Goal: Information Seeking & Learning: Learn about a topic

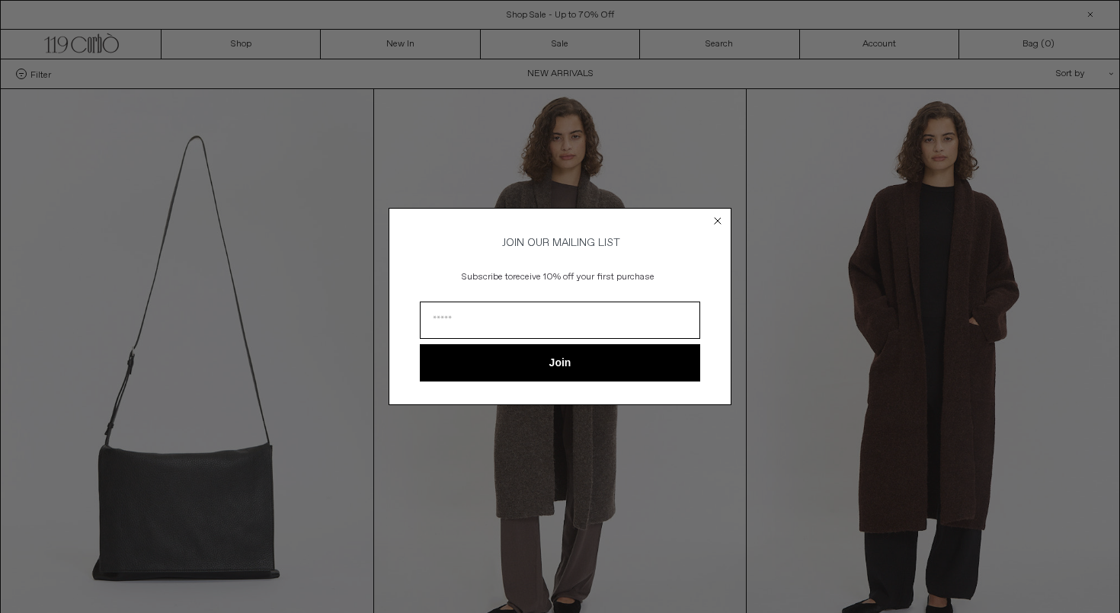
click at [661, 219] on form "JOIN OUR MAILING LIST Subscribe to receive 10% off your first purchase Join ***…" at bounding box center [560, 306] width 343 height 197
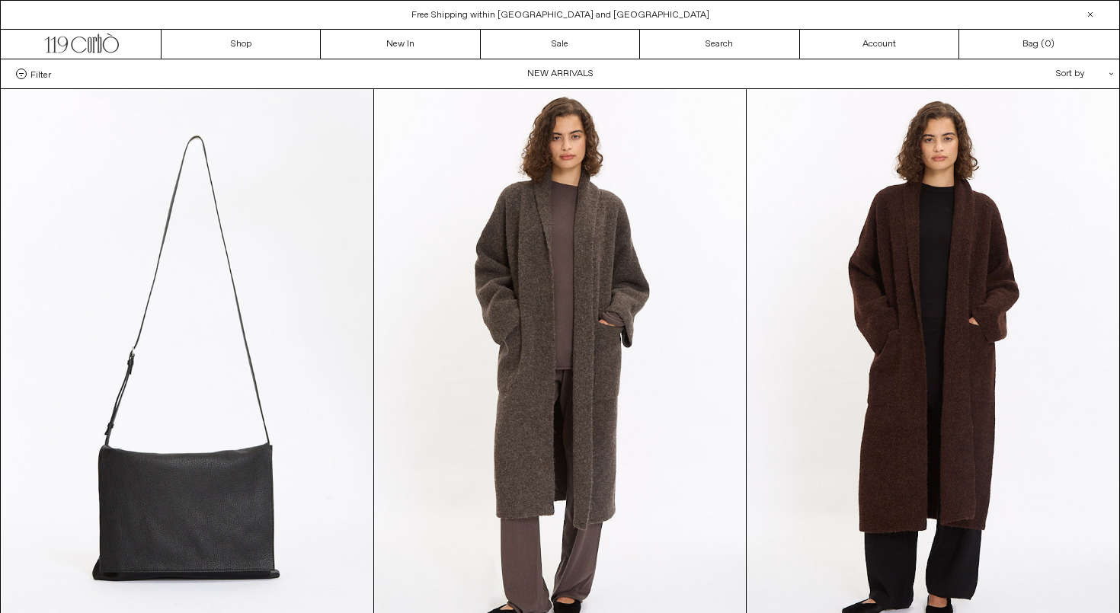
click at [648, 155] on div "Close dialog JOIN OUR MAILING LIST Subscribe to receive 10% off your first purc…" at bounding box center [560, 306] width 1120 height 613
click at [558, 13] on span "Free Shipping within [GEOGRAPHIC_DATA] and [GEOGRAPHIC_DATA]" at bounding box center [560, 15] width 298 height 12
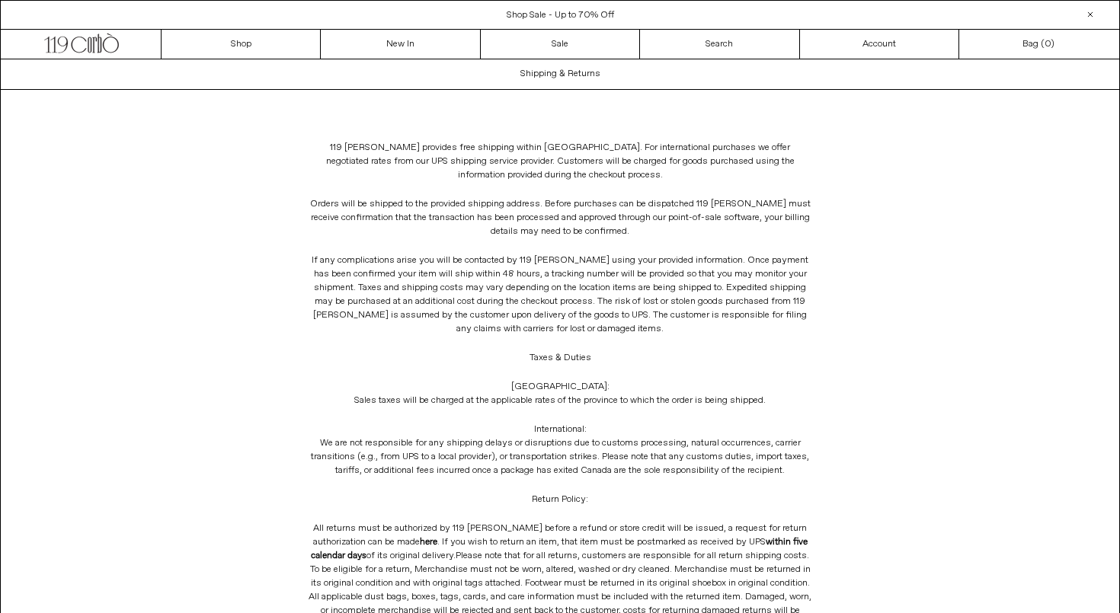
click at [563, 11] on span "Shop Sale - Up to 70% Off" at bounding box center [560, 15] width 107 height 12
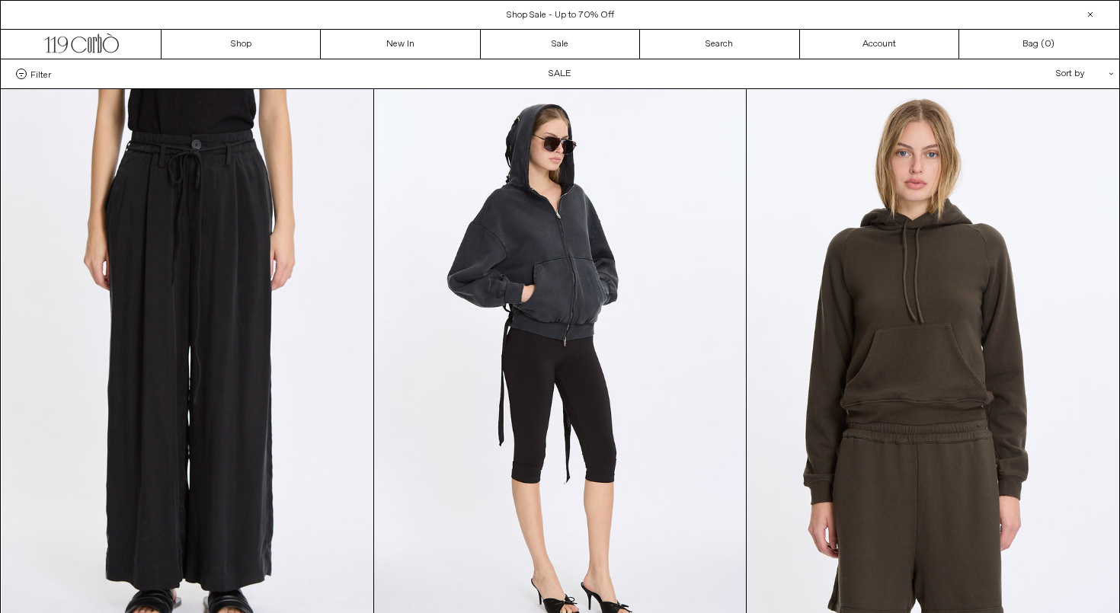
click at [1071, 74] on div "Sort by .cls-1{fill:#231f20}" at bounding box center [1035, 73] width 137 height 29
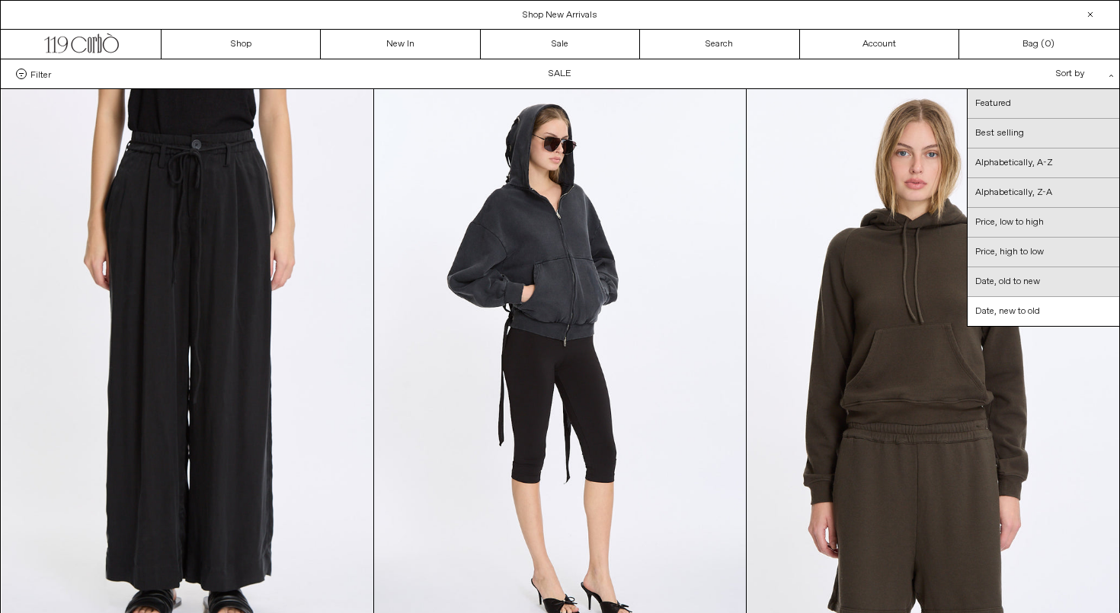
click at [558, 74] on div "Filter Designer .cls-1{fill:#231f20} Ann Demeulemeester Balenciaga Doffer Boys" at bounding box center [560, 73] width 1119 height 29
click at [33, 77] on span "Filter" at bounding box center [40, 74] width 21 height 11
click at [0, 0] on select "**********" at bounding box center [0, 0] width 0 height 0
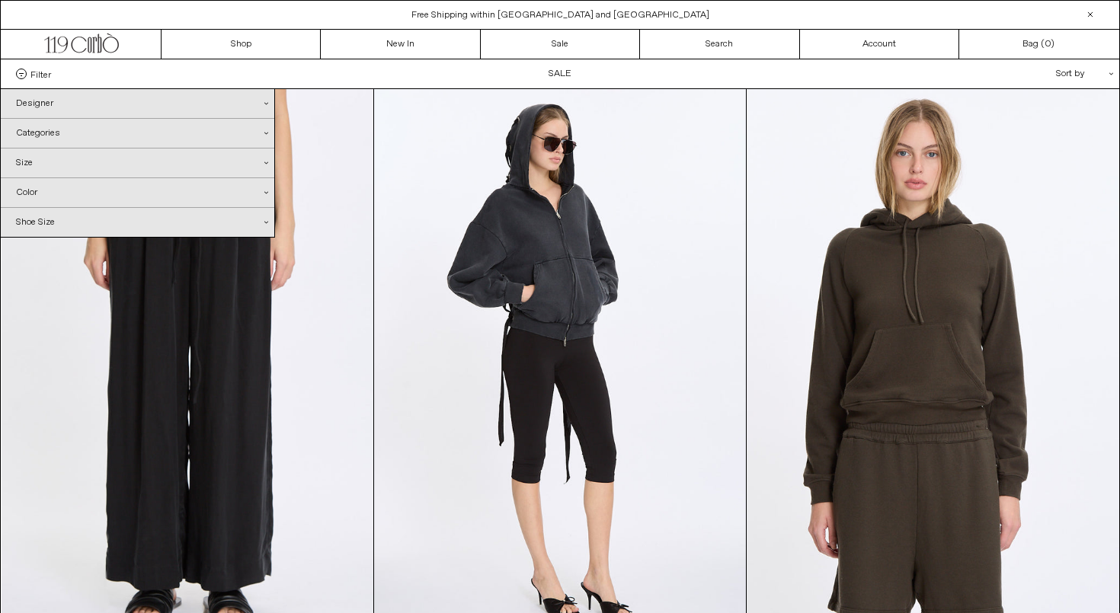
click at [89, 144] on div "Categories .cls-1{fill:#231f20}" at bounding box center [138, 133] width 274 height 29
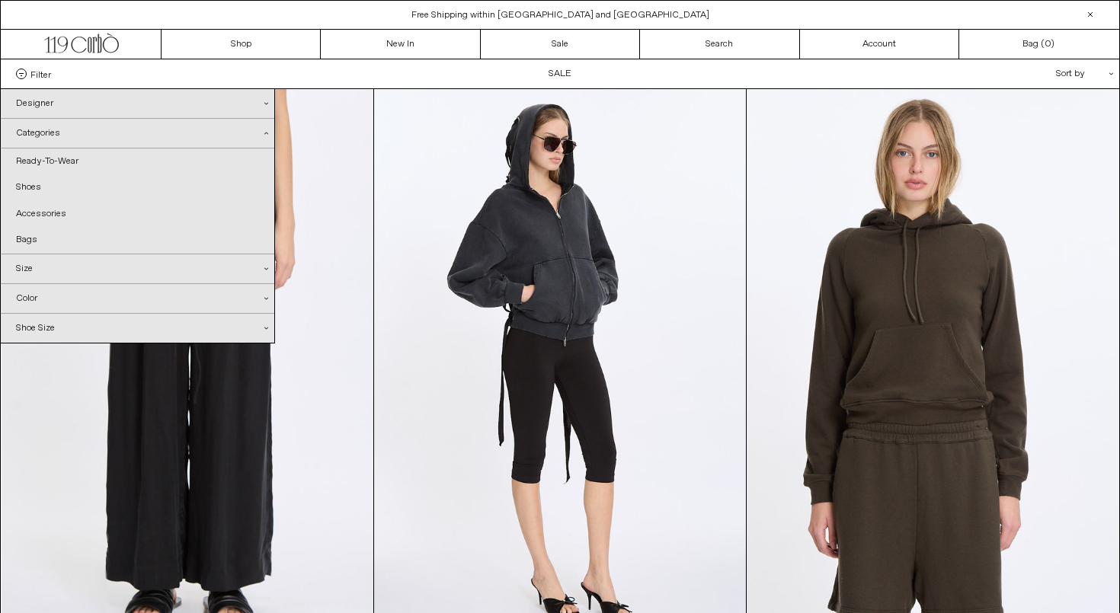
click at [89, 139] on div "Categories .cls-1{fill:#231f20}" at bounding box center [138, 134] width 274 height 30
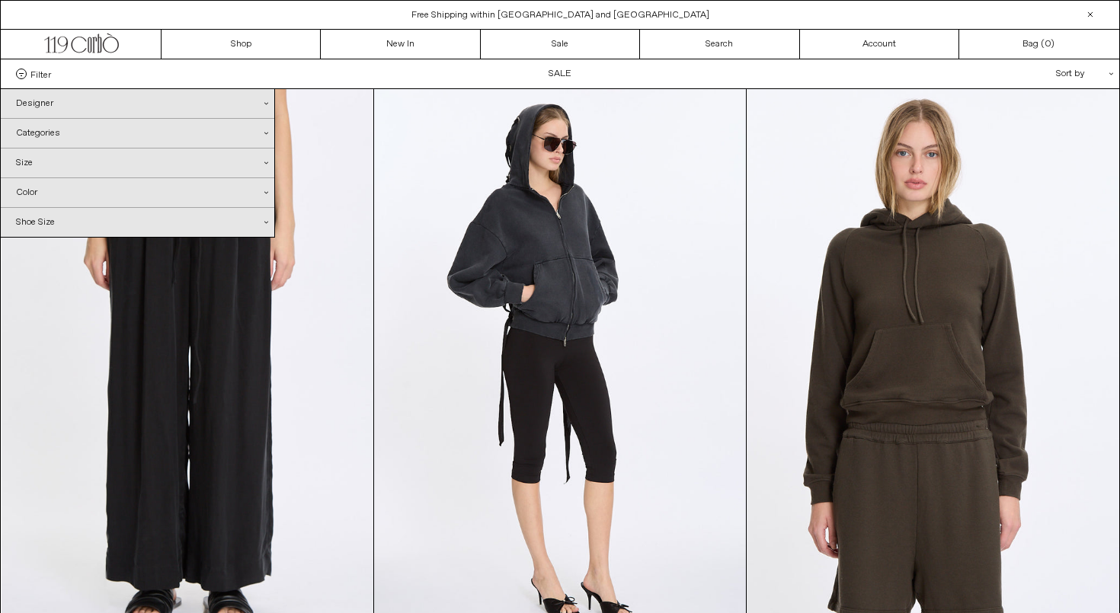
click at [89, 170] on div "Size .cls-1{fill:#231f20}" at bounding box center [138, 163] width 274 height 29
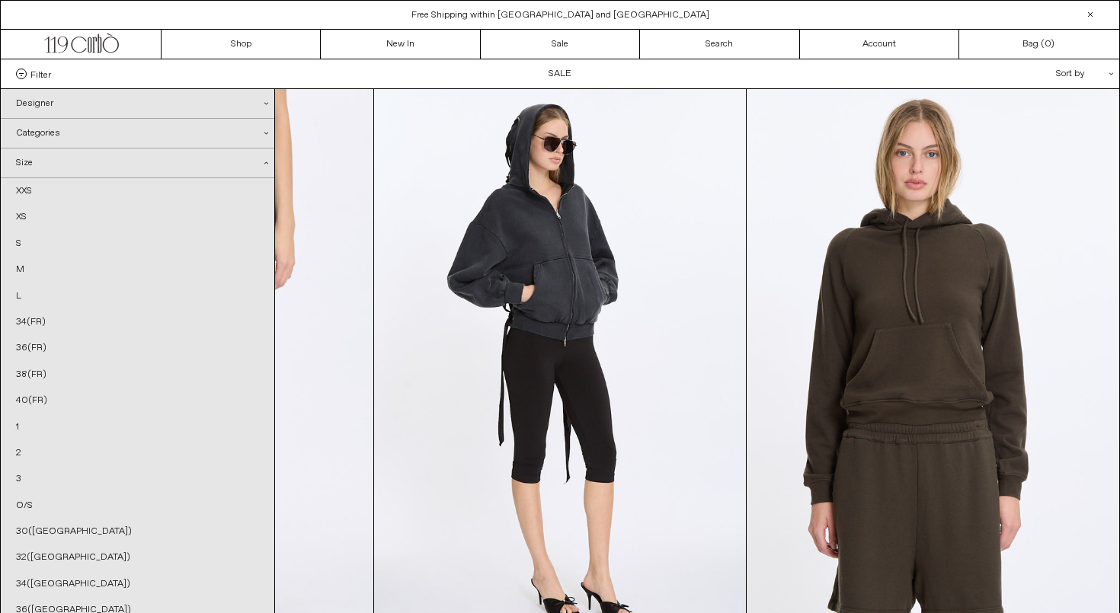
click at [89, 171] on div "Size .cls-1{fill:#231f20}" at bounding box center [138, 164] width 274 height 30
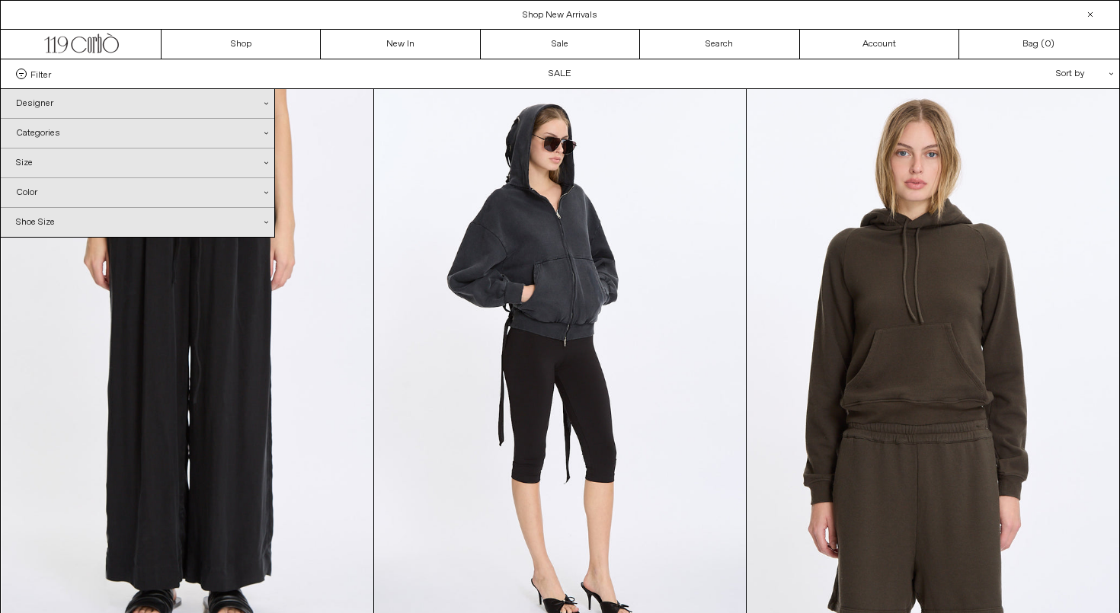
click at [89, 171] on div "Size .cls-1{fill:#231f20}" at bounding box center [138, 163] width 274 height 29
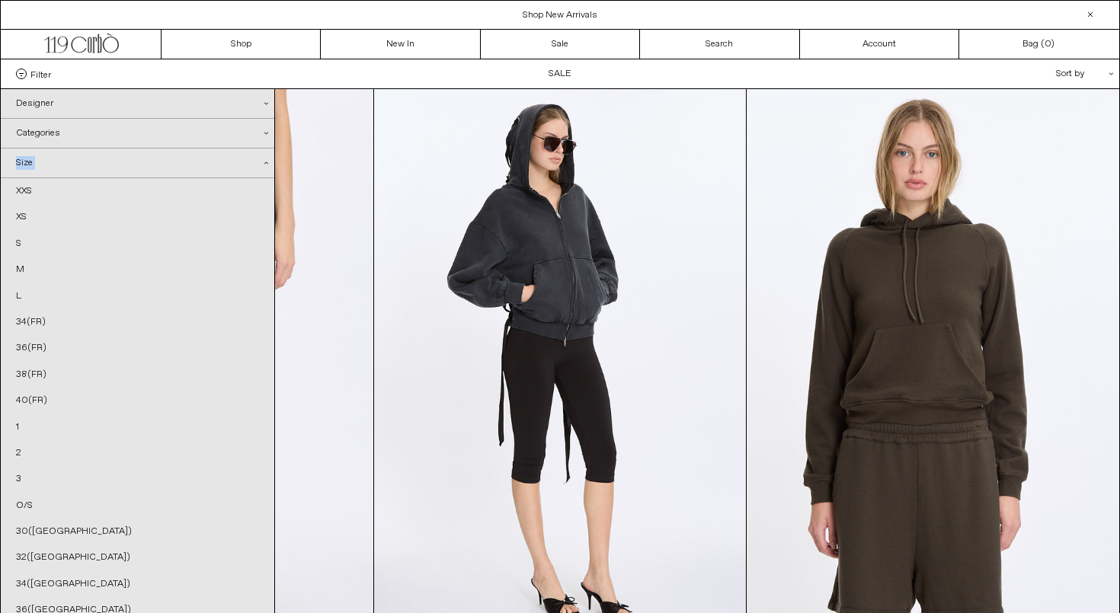
click at [89, 171] on div "Size .cls-1{fill:#231f20}" at bounding box center [138, 164] width 274 height 30
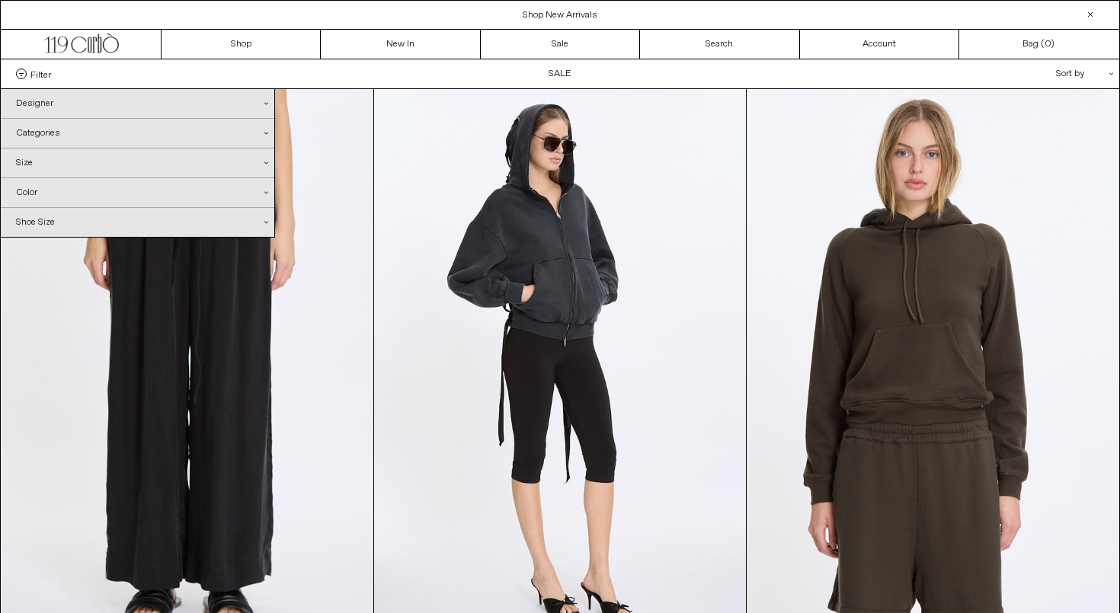
click at [58, 110] on div "Designer .cls-1{fill:#231f20}" at bounding box center [138, 103] width 274 height 29
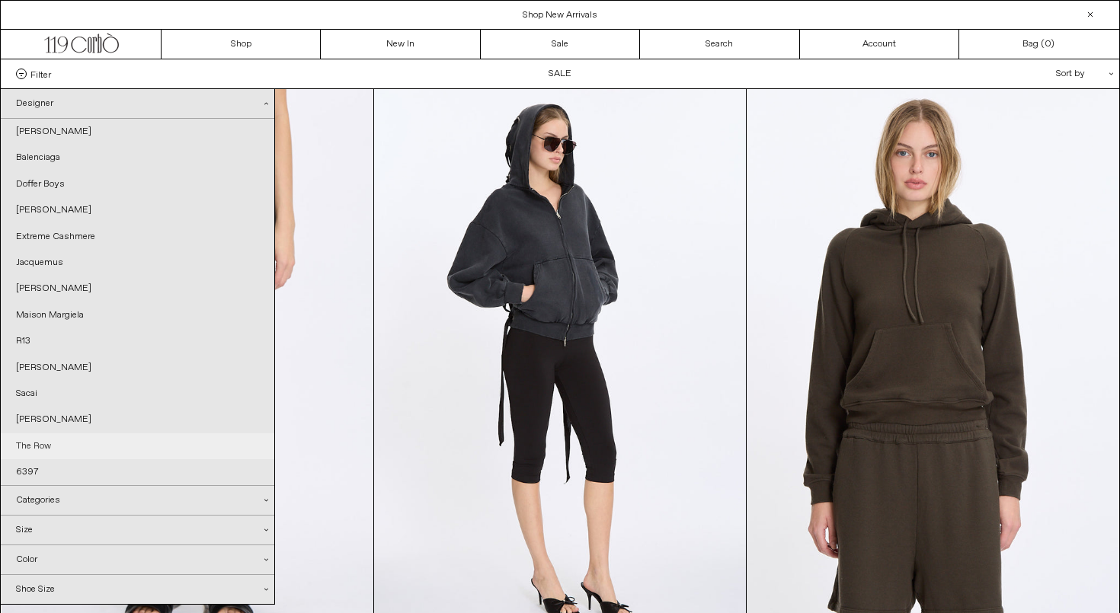
click at [48, 434] on link "The Row" at bounding box center [138, 447] width 274 height 26
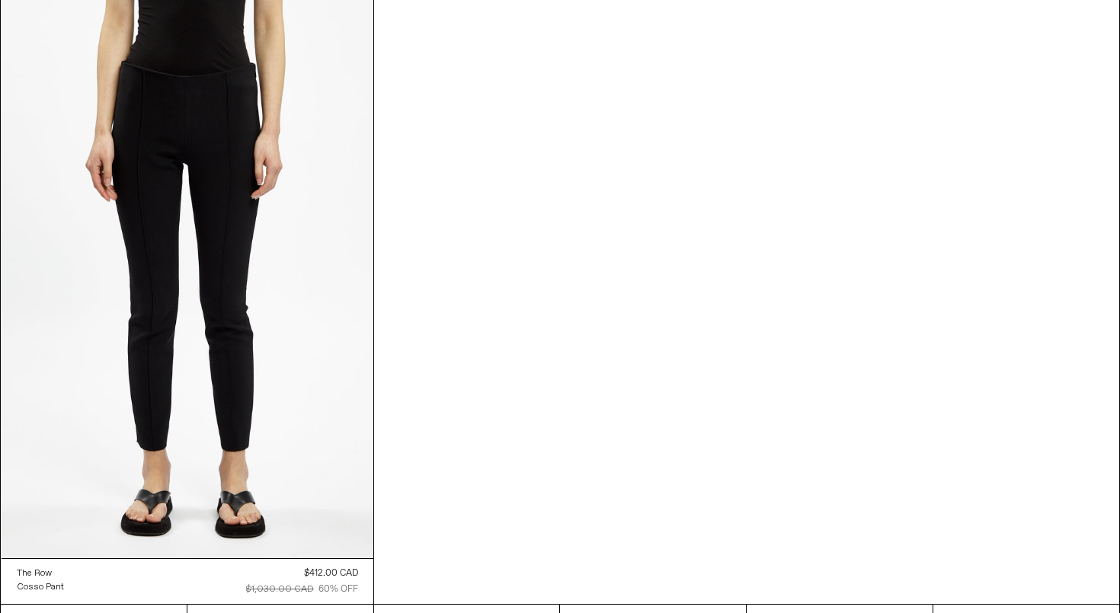
scroll to position [1298, 0]
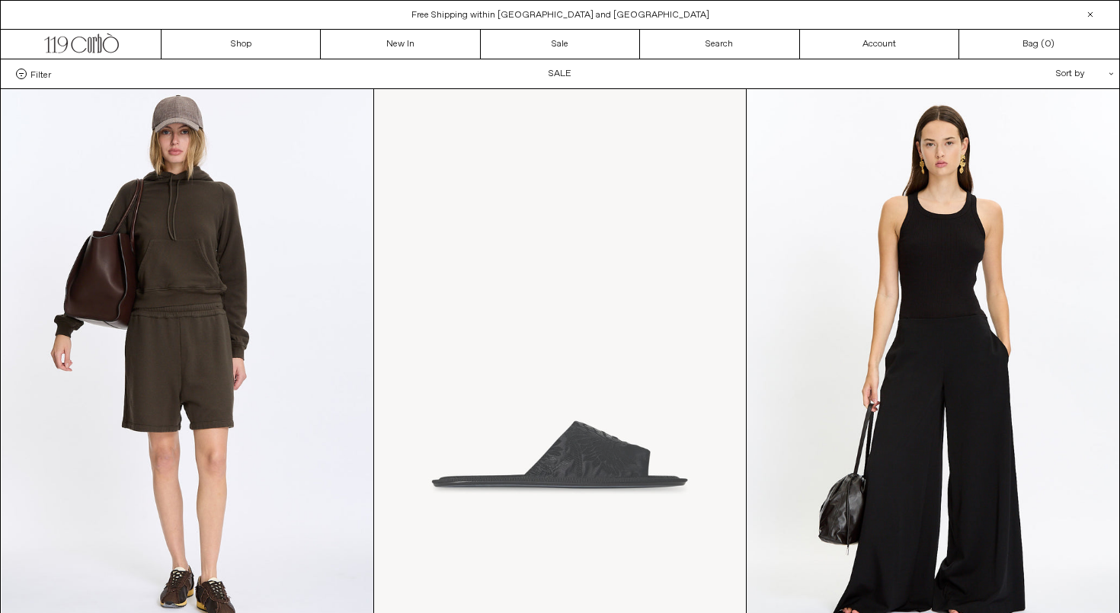
scroll to position [0, 0]
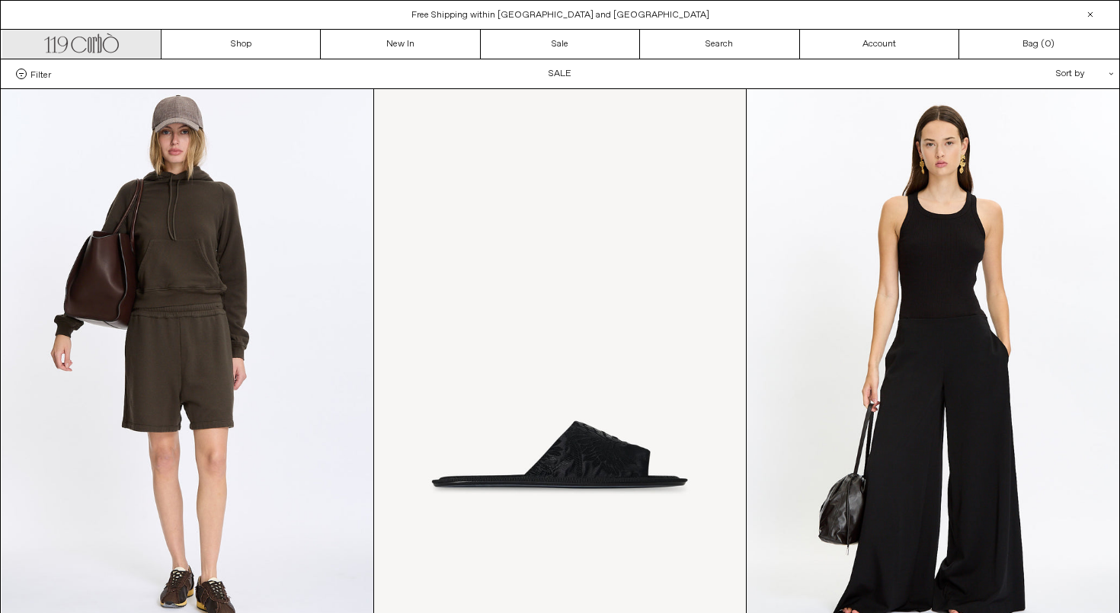
click at [82, 45] on icon ".cls-1, .cls-2 { fill: #231f20; stroke: #231f20; stroke-miterlimit: 10; stroke-…" at bounding box center [81, 41] width 75 height 22
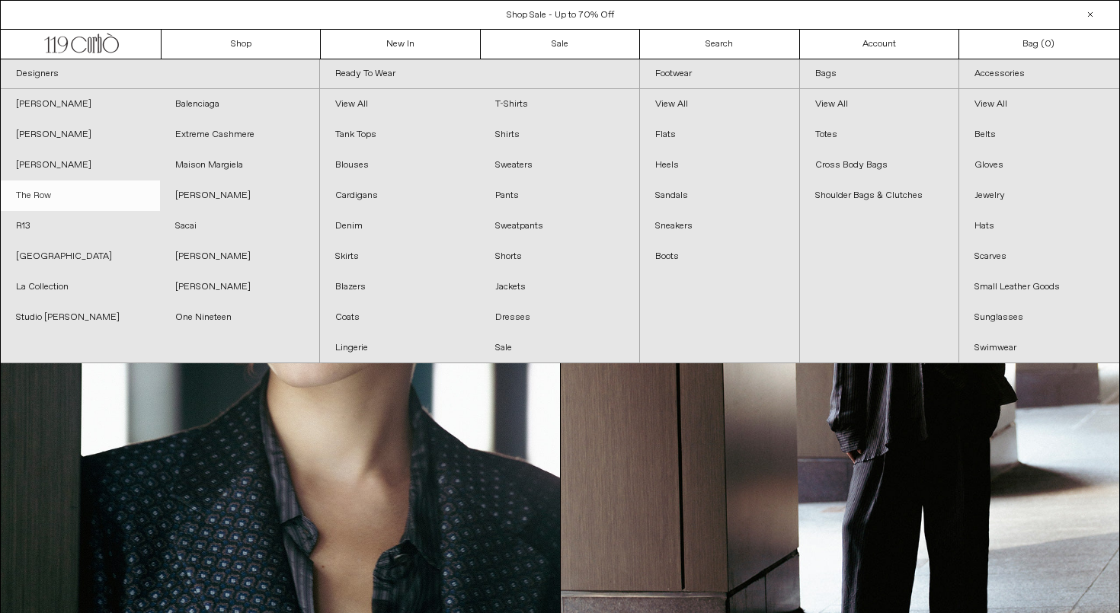
click at [89, 186] on link "The Row" at bounding box center [80, 196] width 159 height 30
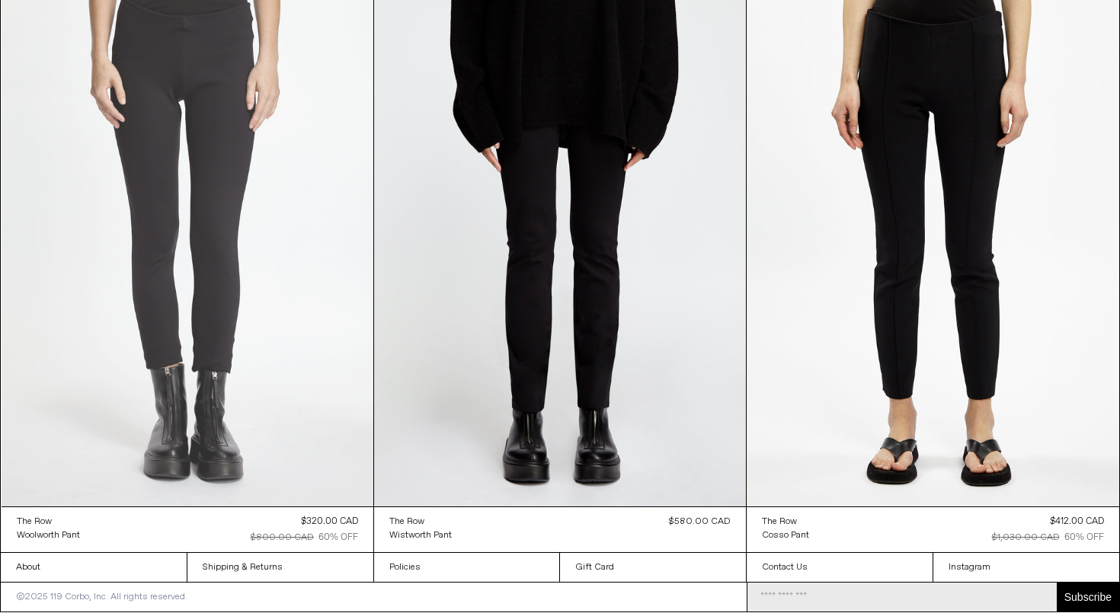
scroll to position [19433, 0]
